Goal: Information Seeking & Learning: Check status

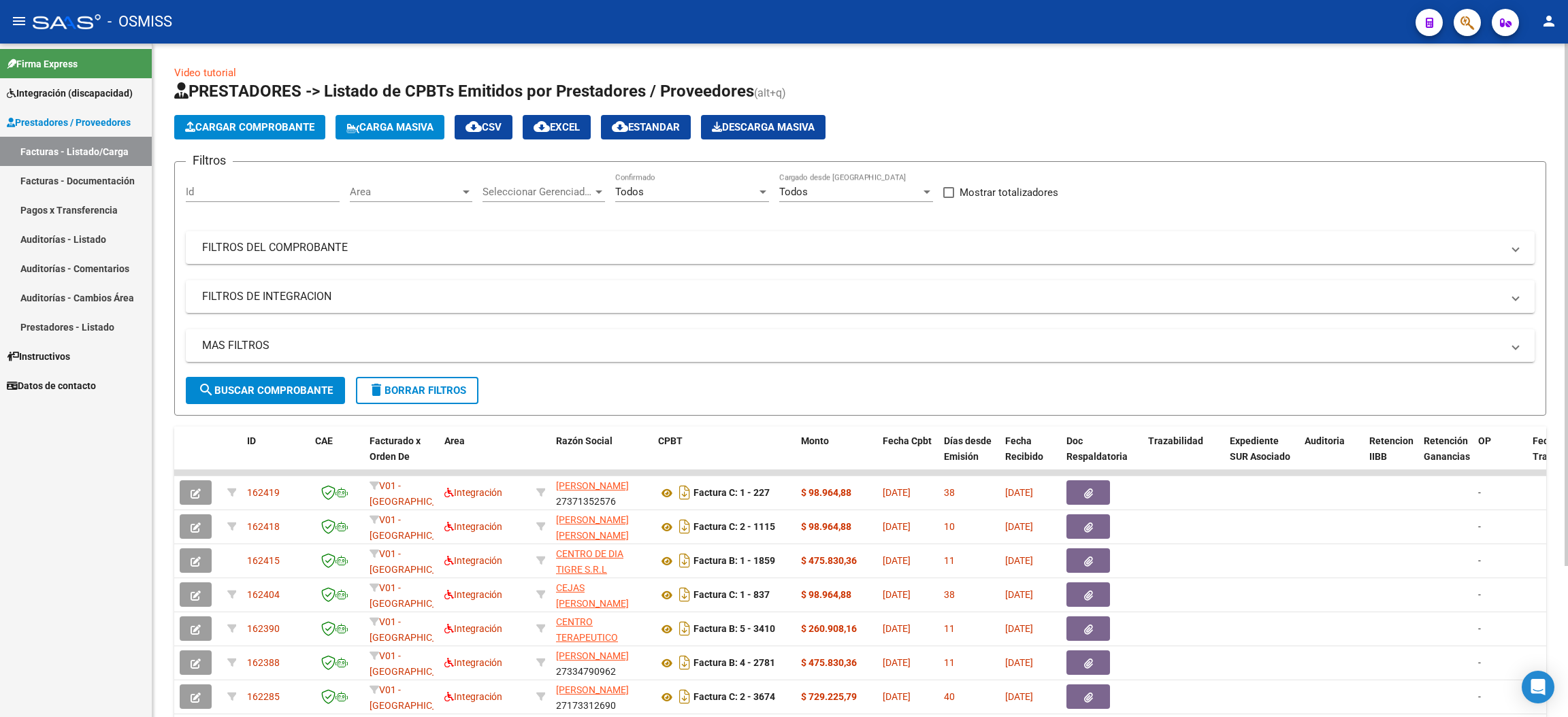
click at [458, 387] on span "delete Borrar Filtros" at bounding box center [417, 390] width 98 height 12
click at [652, 190] on div "No" at bounding box center [685, 192] width 141 height 12
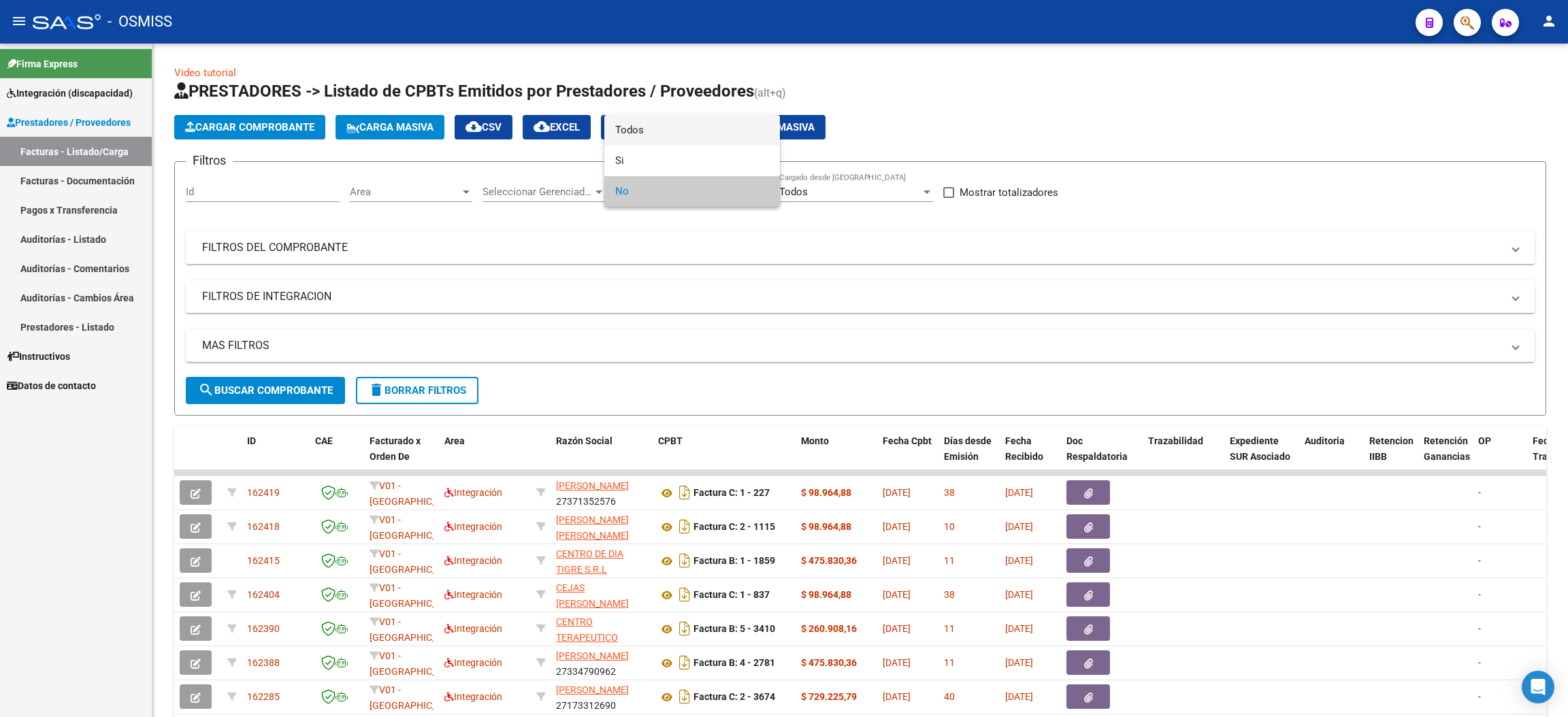
click at [663, 128] on span "Todos" at bounding box center [691, 130] width 153 height 31
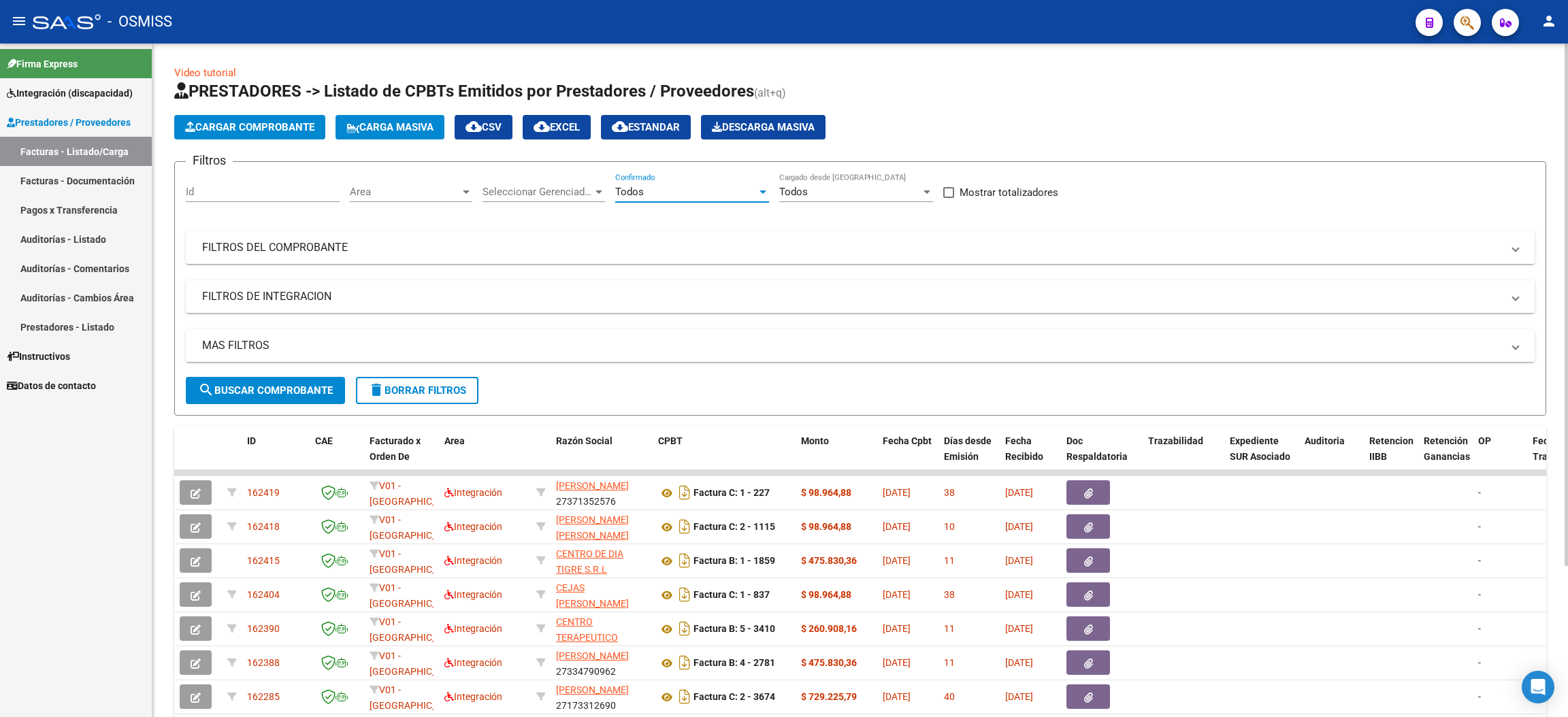
click at [240, 346] on mat-panel-title "MAS FILTROS" at bounding box center [851, 346] width 1299 height 15
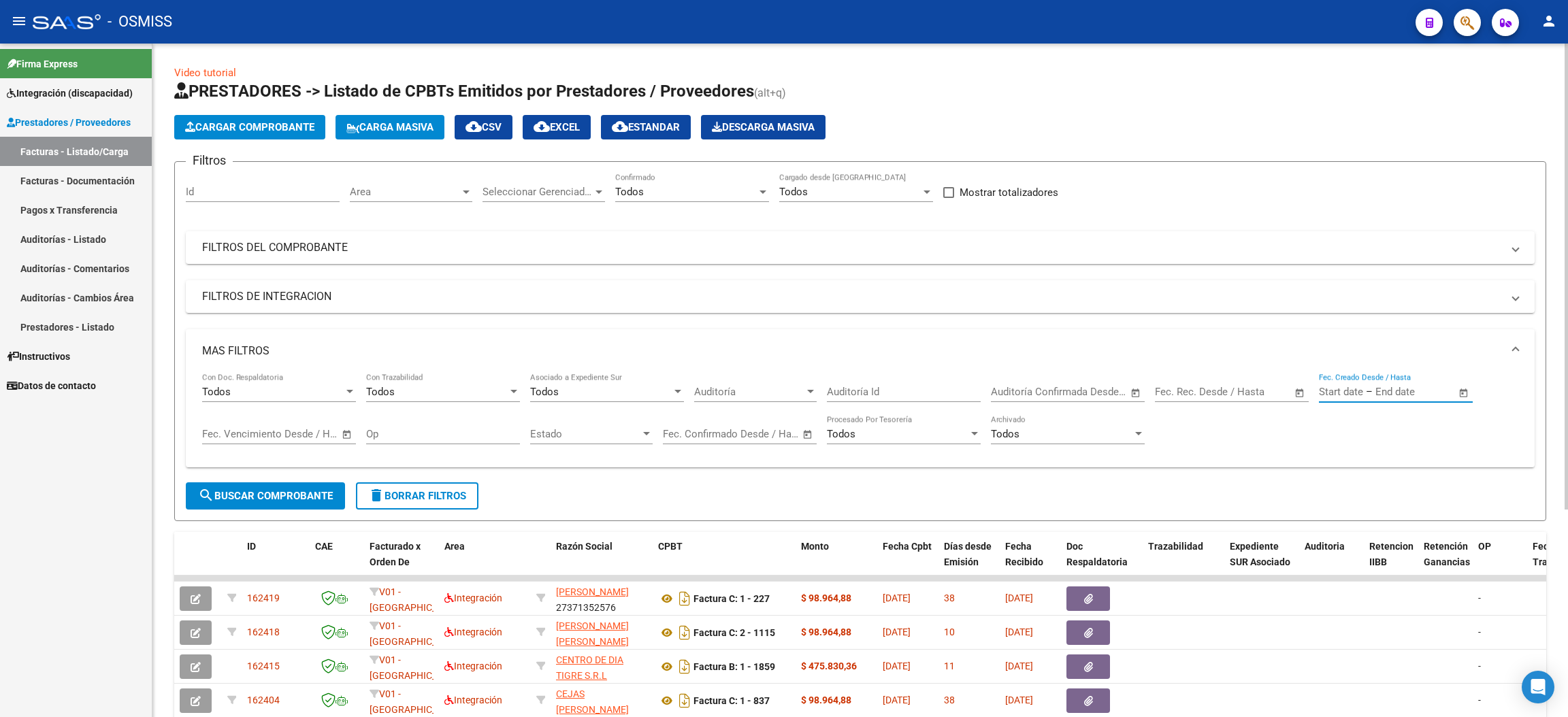
click at [1357, 388] on input "text" at bounding box center [1341, 392] width 45 height 12
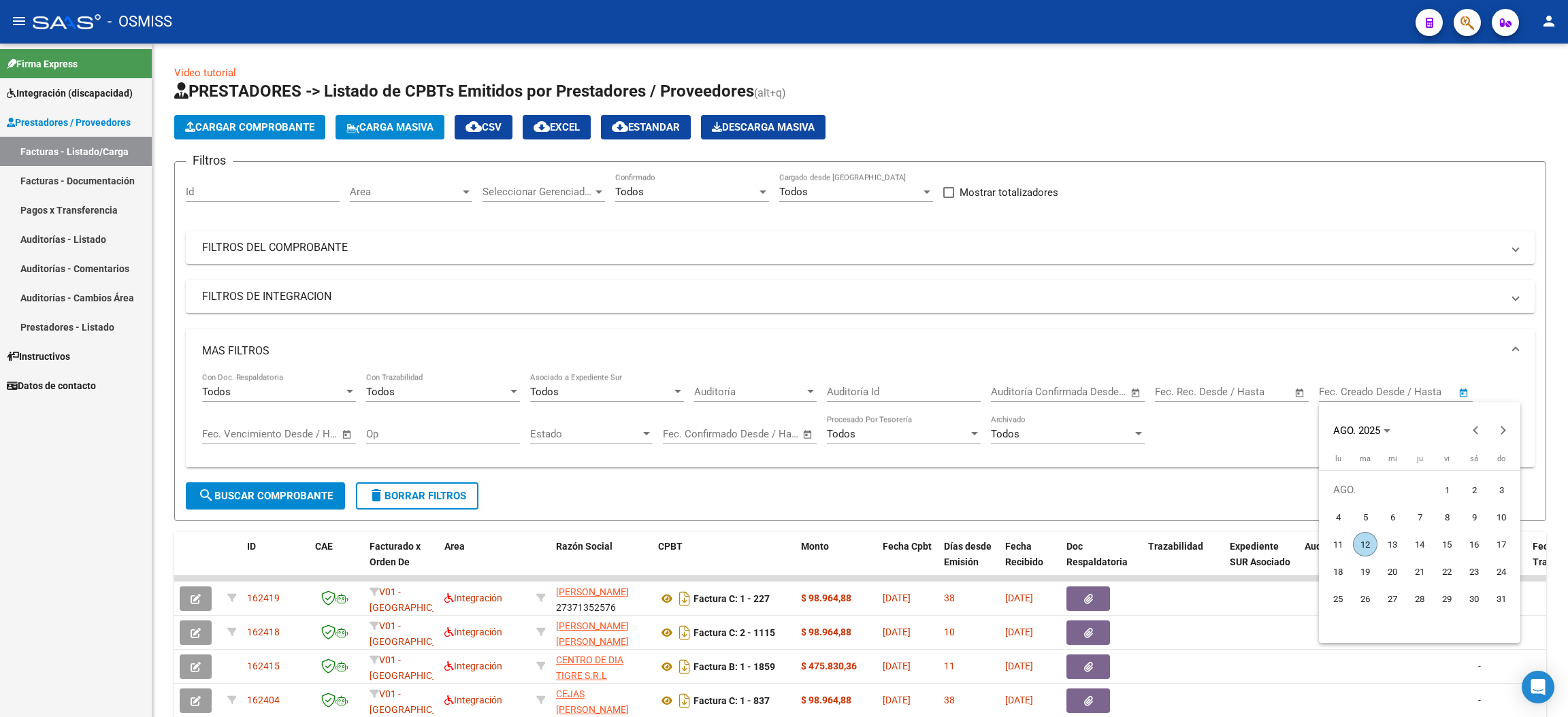
click at [1361, 542] on span "12" at bounding box center [1364, 544] width 24 height 24
type input "[DATE]"
click at [1361, 541] on span "12" at bounding box center [1364, 544] width 24 height 24
type input "[DATE]"
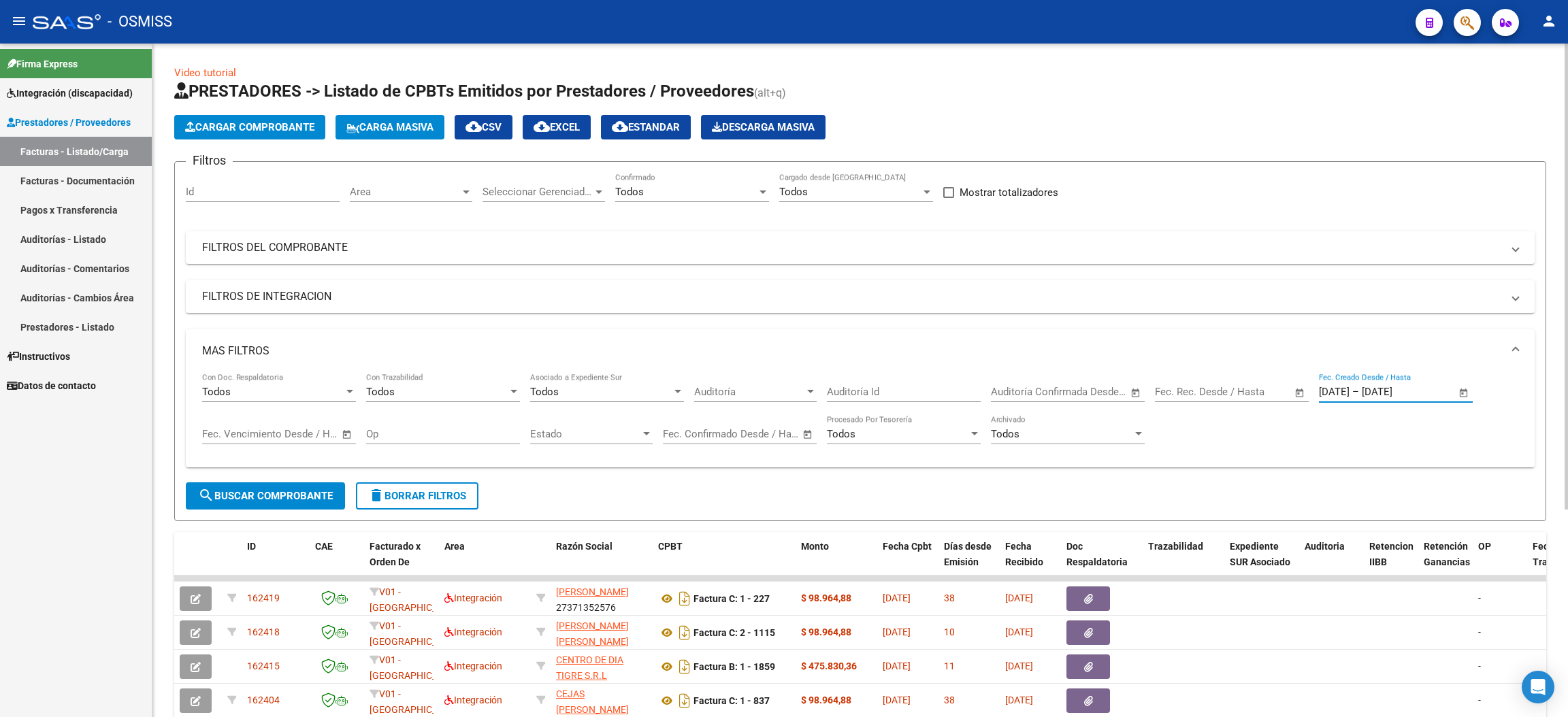
click at [305, 498] on span "search Buscar Comprobante" at bounding box center [265, 496] width 135 height 12
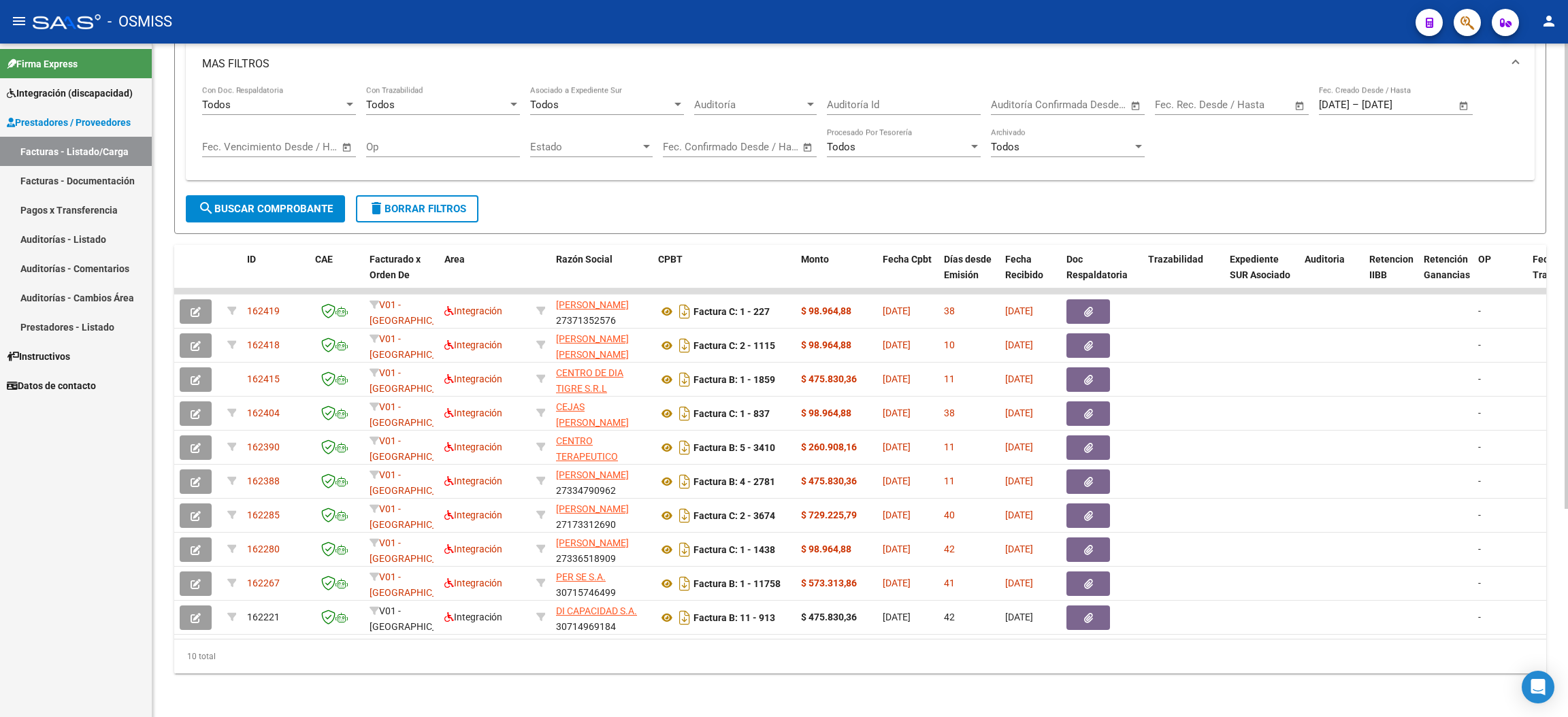
drag, startPoint x: 219, startPoint y: 660, endPoint x: 181, endPoint y: 656, distance: 38.2
click at [181, 656] on div "10 total" at bounding box center [859, 657] width 1372 height 34
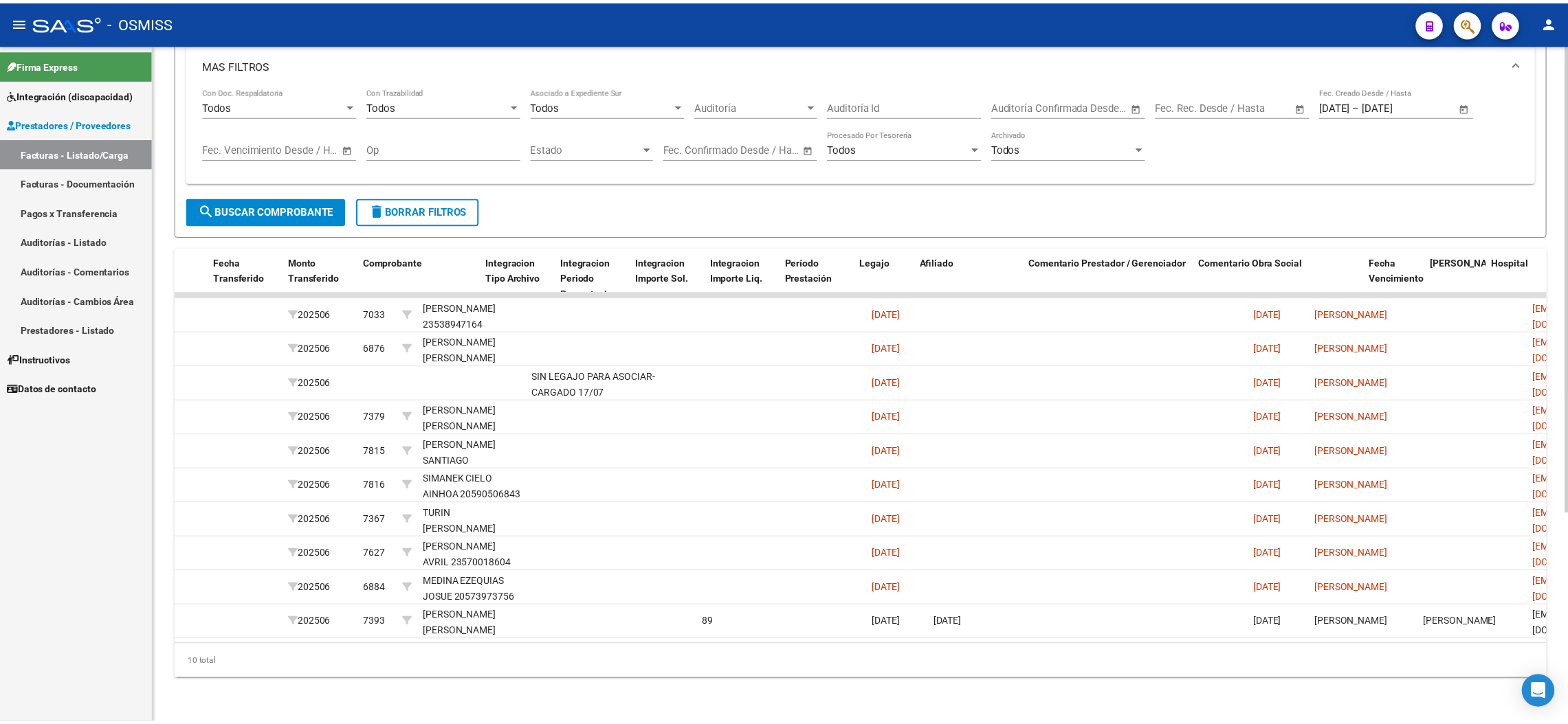
scroll to position [0, 0]
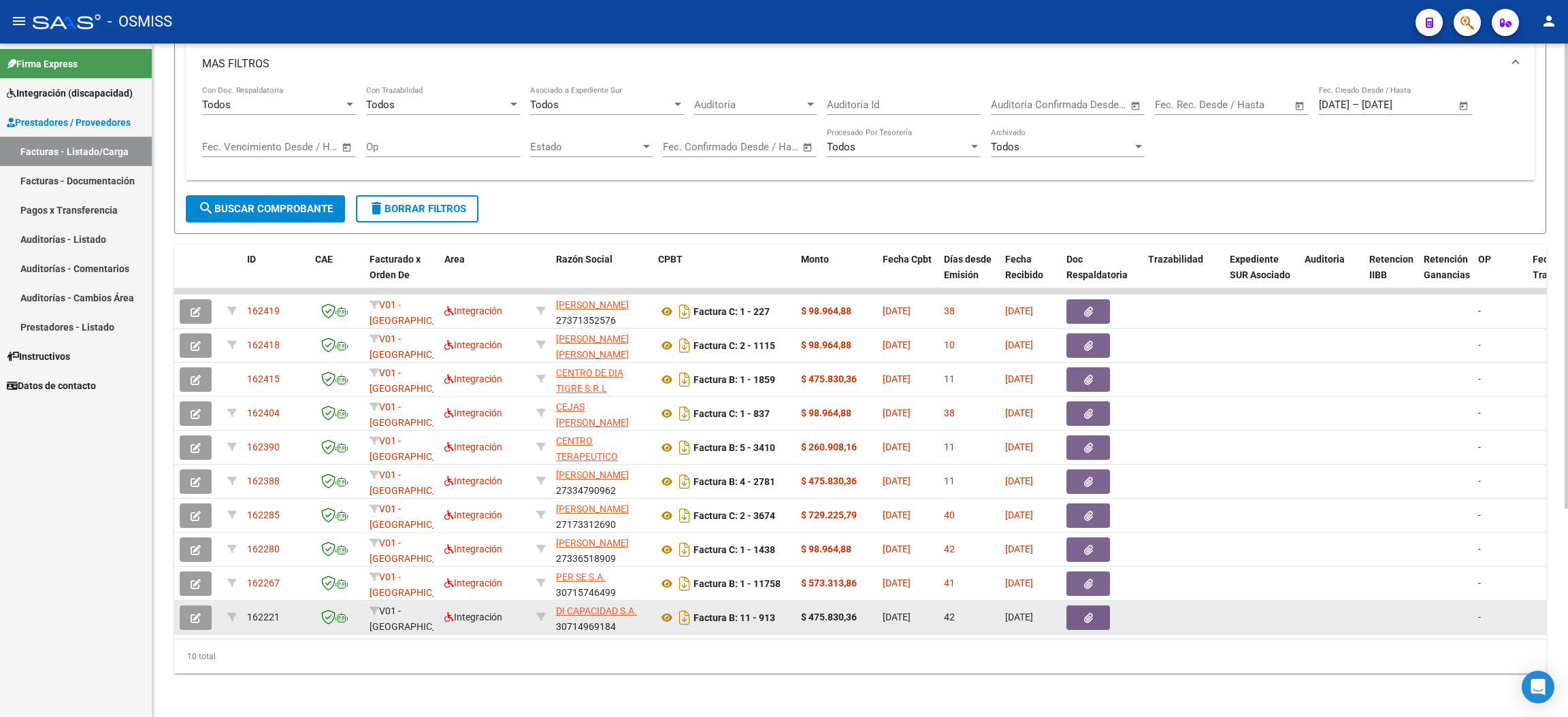
click at [206, 605] on button "button" at bounding box center [195, 617] width 32 height 24
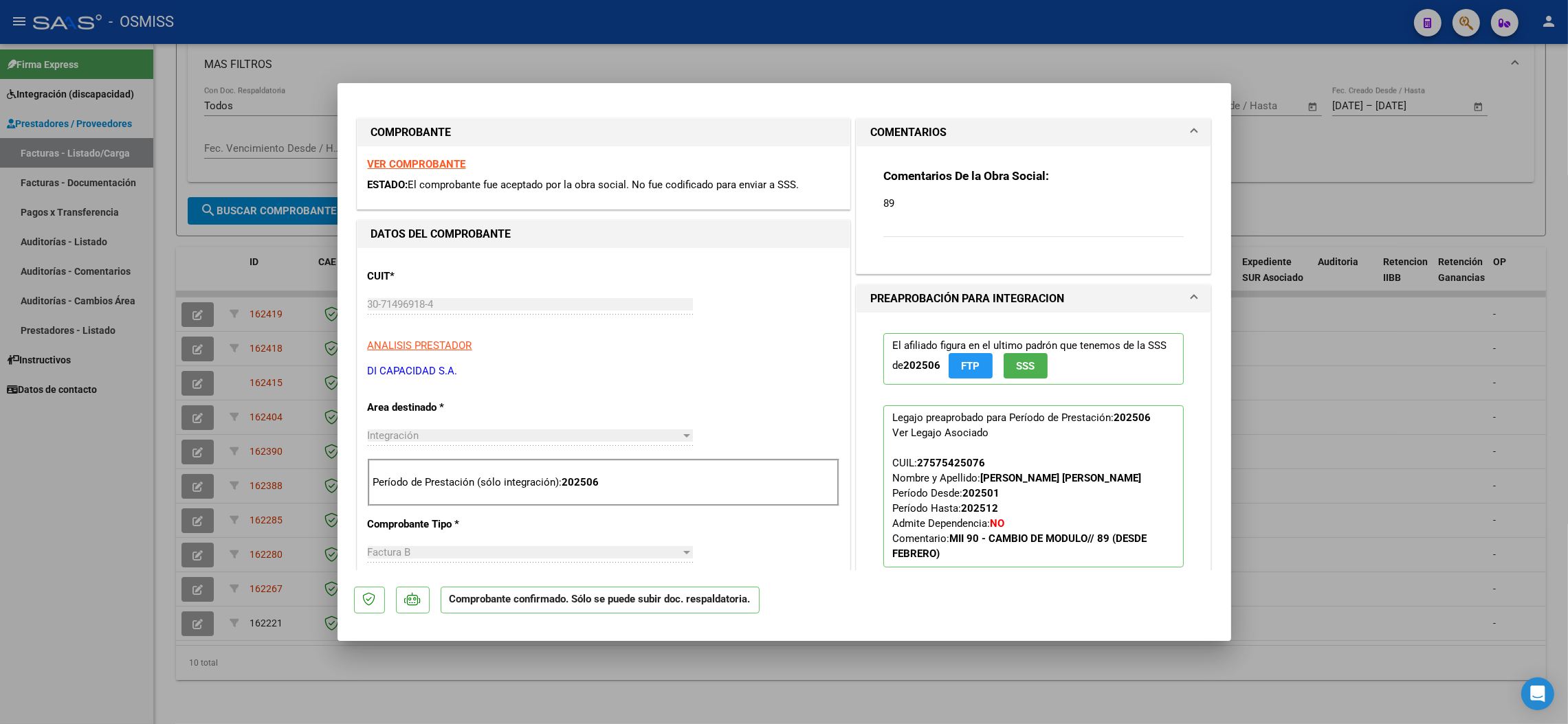
click at [73, 606] on div at bounding box center [784, 362] width 1568 height 724
type input "$ 0,00"
